Goal: Complete application form: Complete application form

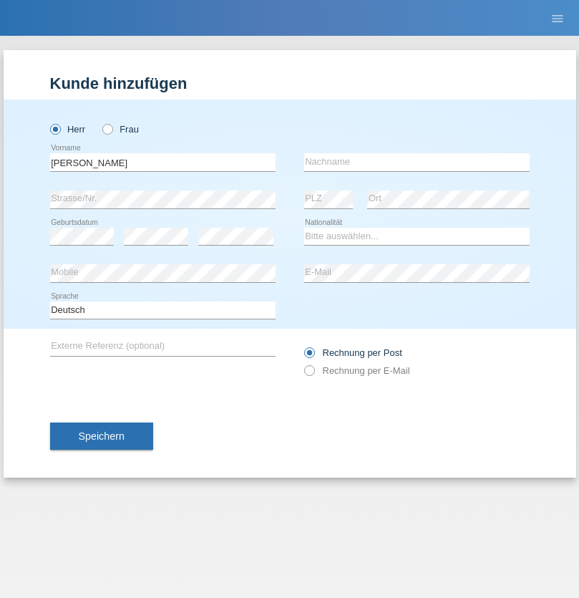
type input "[PERSON_NAME]"
click at [417, 162] on input "text" at bounding box center [417, 162] width 226 height 18
type input "[PERSON_NAME]"
select select "DE"
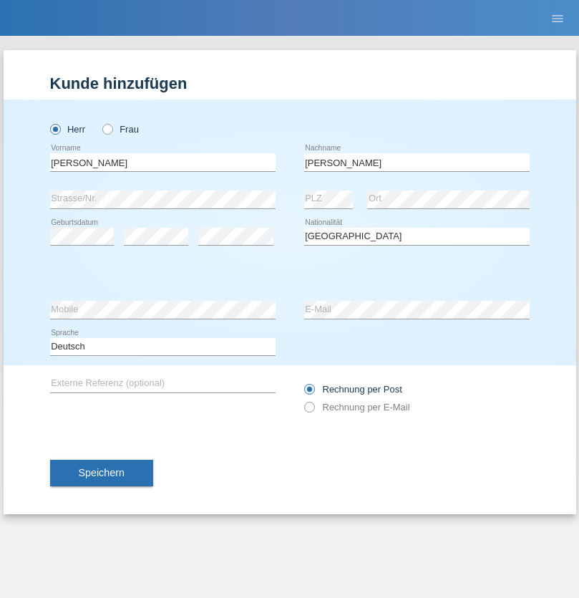
select select "C"
select select "25"
select select "08"
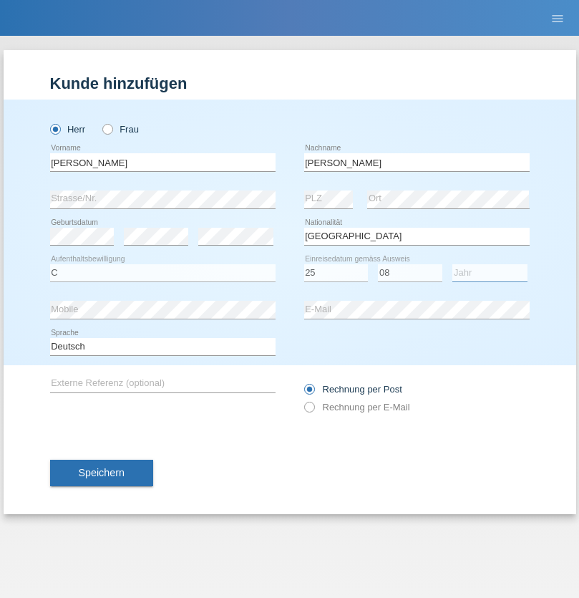
select select "2021"
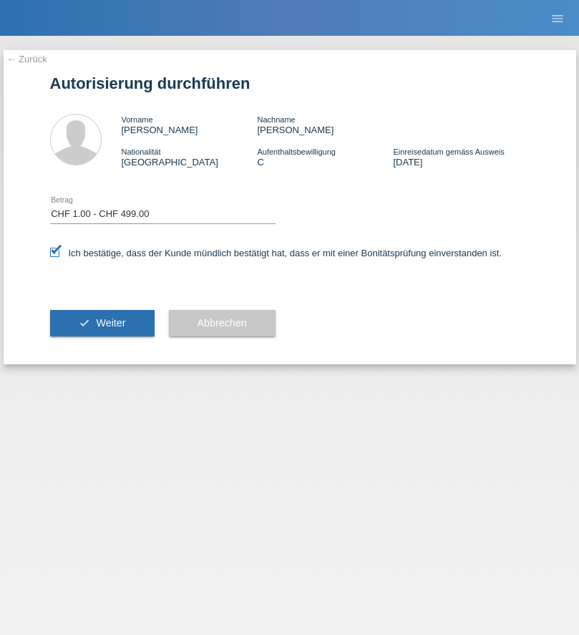
select select "1"
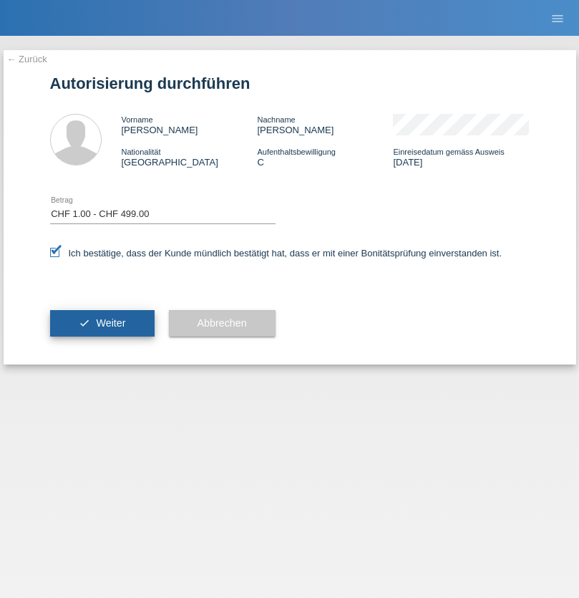
click at [102, 323] on span "Weiter" at bounding box center [110, 322] width 29 height 11
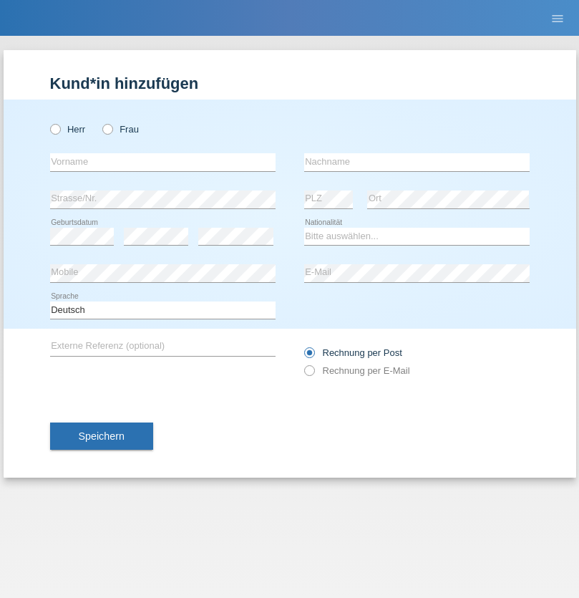
radio input "true"
click at [163, 162] on input "text" at bounding box center [163, 162] width 226 height 18
type input "[PERSON_NAME]"
click at [417, 162] on input "text" at bounding box center [417, 162] width 226 height 18
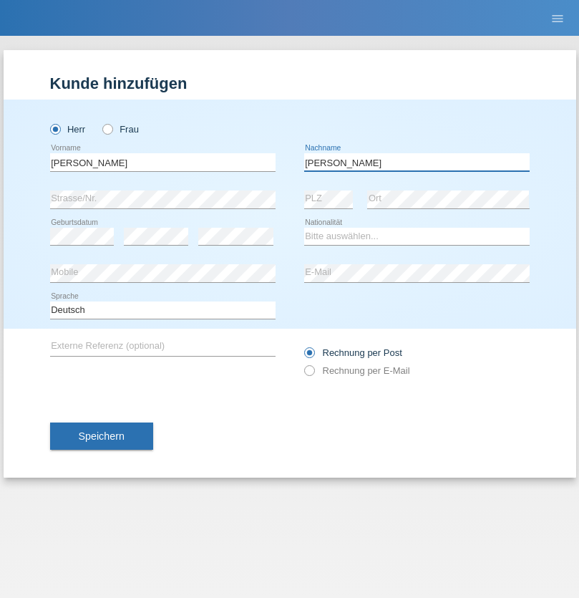
type input "Hofmann"
select select "CH"
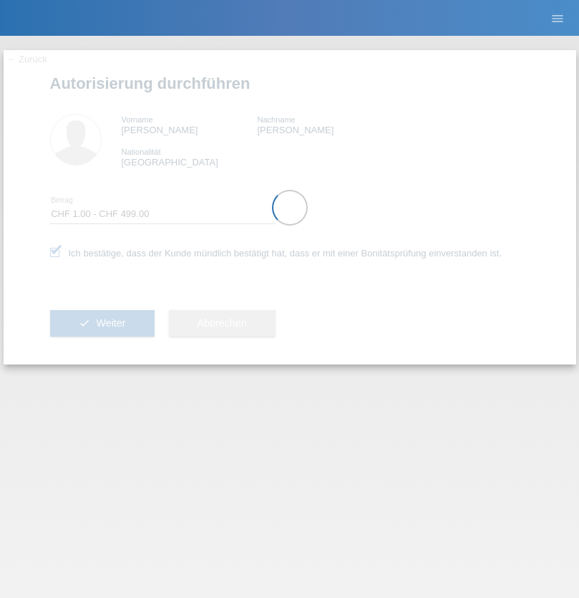
select select "1"
